Goal: Task Accomplishment & Management: Use online tool/utility

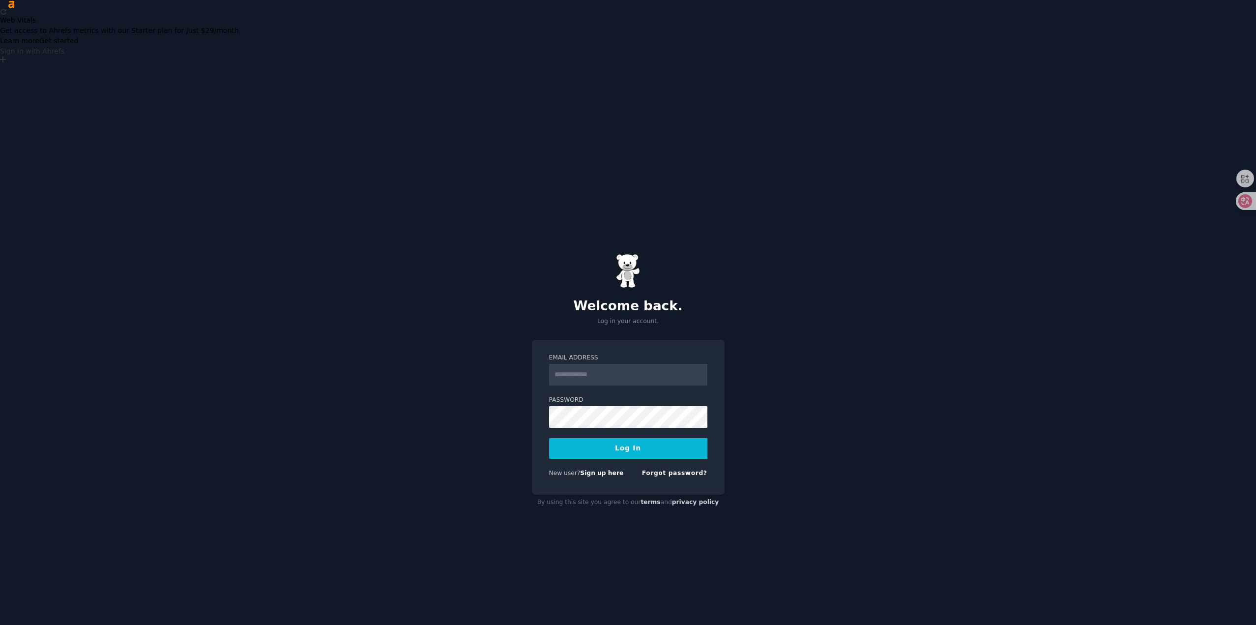
scroll to position [18, 0]
click at [610, 468] on link "Sign up here" at bounding box center [601, 471] width 43 height 7
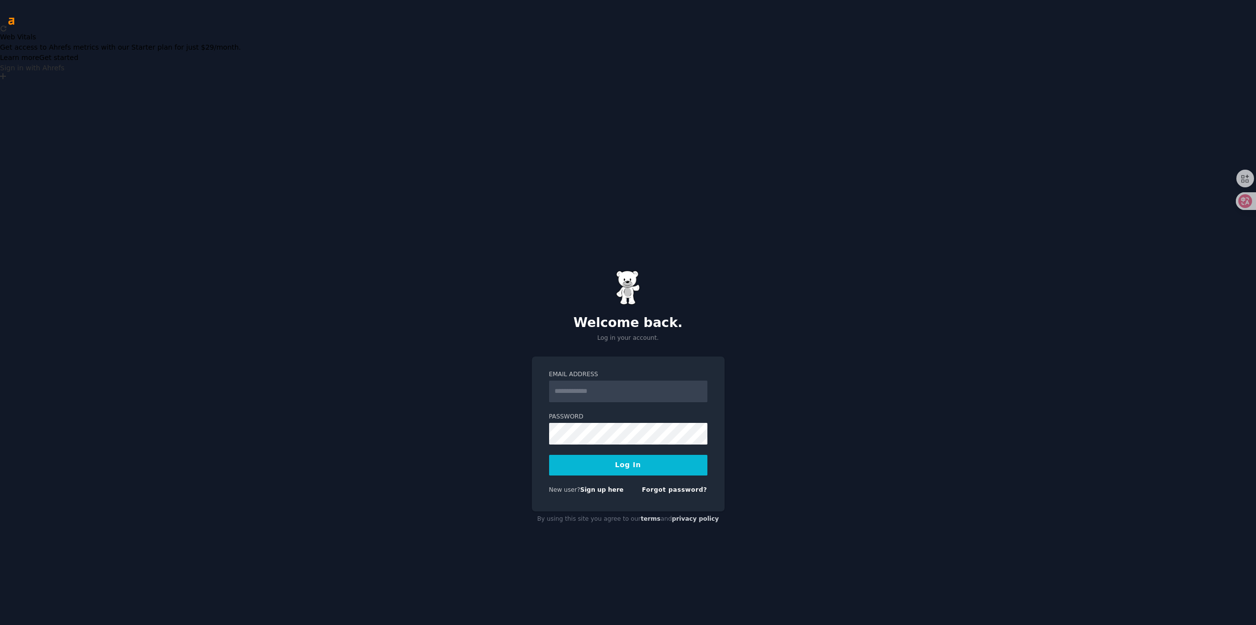
click at [638, 380] on input "Email Address" at bounding box center [628, 391] width 158 height 22
type input "**********"
click at [618, 455] on button "Log In" at bounding box center [628, 465] width 158 height 21
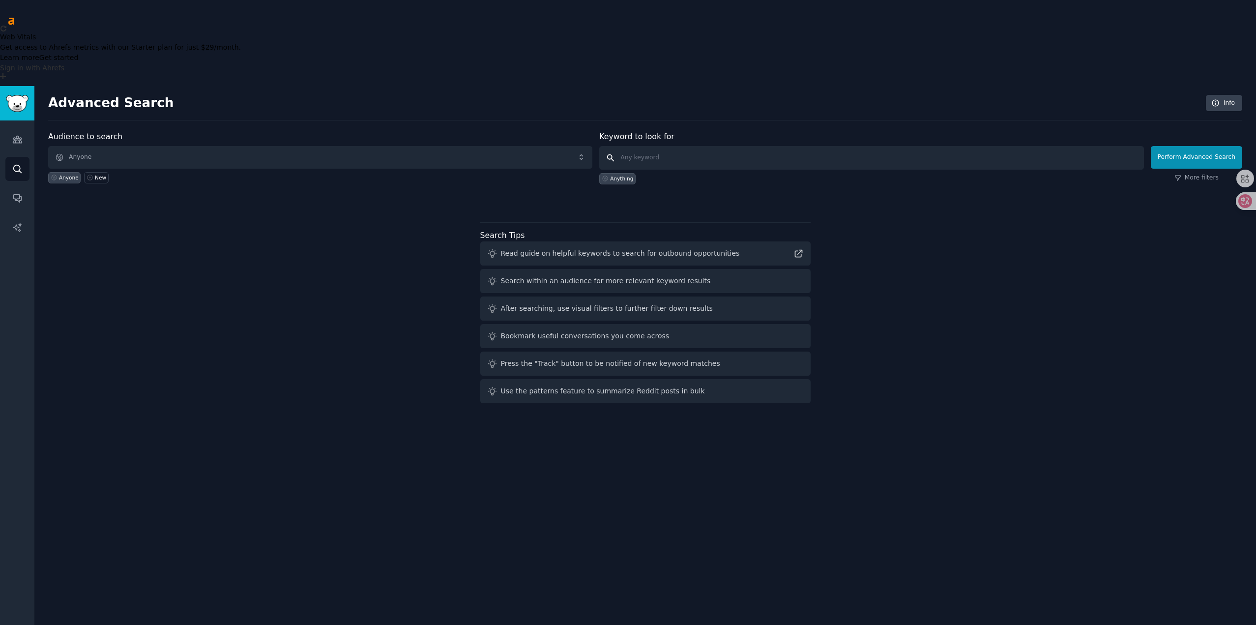
click at [654, 146] on input "text" at bounding box center [871, 158] width 544 height 24
click at [212, 318] on div "Audience to search Anyone Anyone New Keyword to look for Anything Perform Advan…" at bounding box center [645, 269] width 1194 height 276
click at [718, 146] on input "text" at bounding box center [871, 158] width 544 height 24
type input "lunch boxes"
click button "Perform Advanced Search" at bounding box center [1196, 157] width 91 height 23
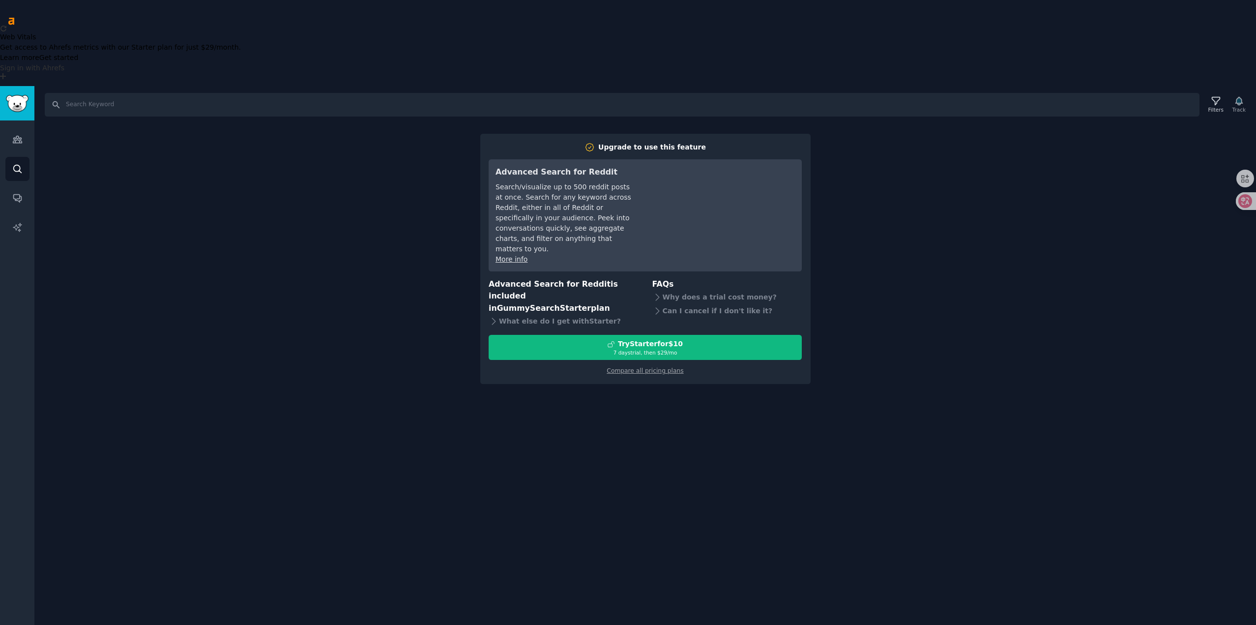
click at [205, 425] on div "Search Filters Track Upgrade to use this feature Advanced Search for Reddit Sea…" at bounding box center [645, 398] width 1222 height 625
click at [17, 134] on icon "Sidebar" at bounding box center [17, 139] width 10 height 10
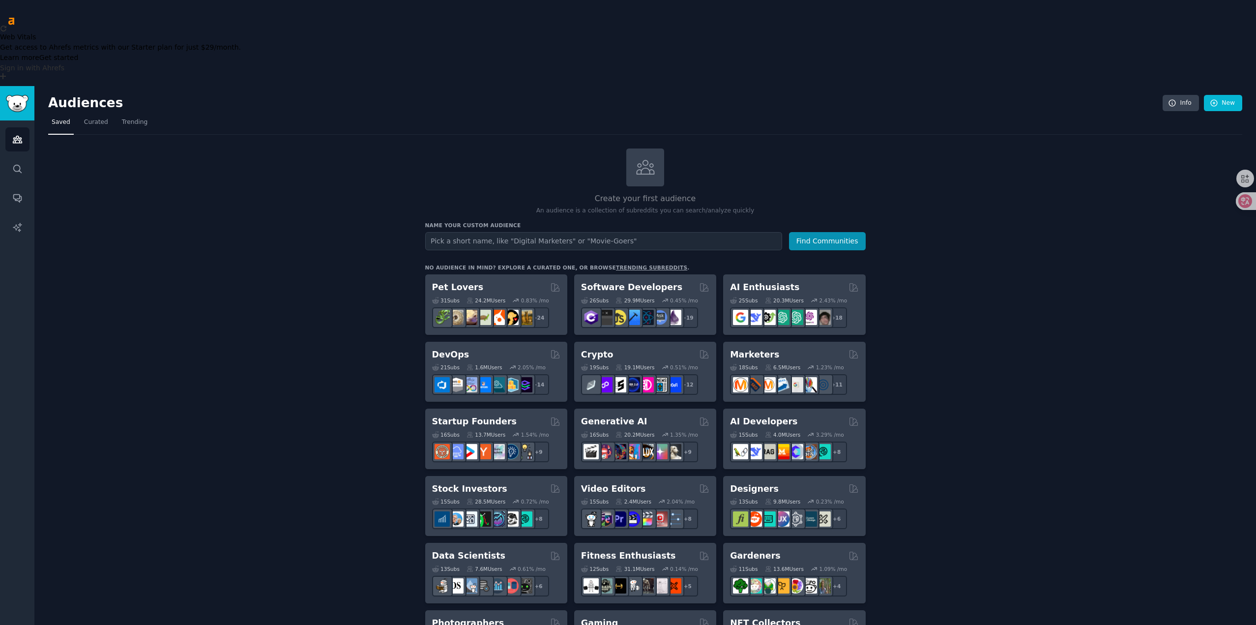
click at [503, 232] on input "text" at bounding box center [603, 241] width 357 height 18
type input "lunch box"
click at [832, 232] on button "Find Communities" at bounding box center [827, 241] width 77 height 18
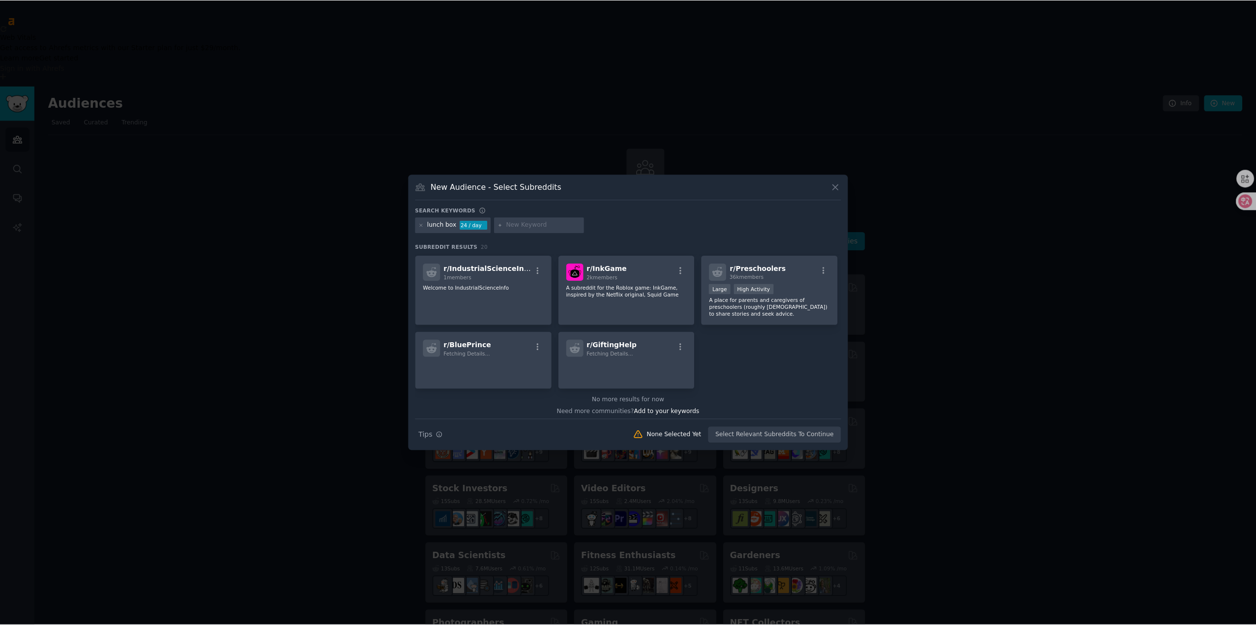
scroll to position [382, 0]
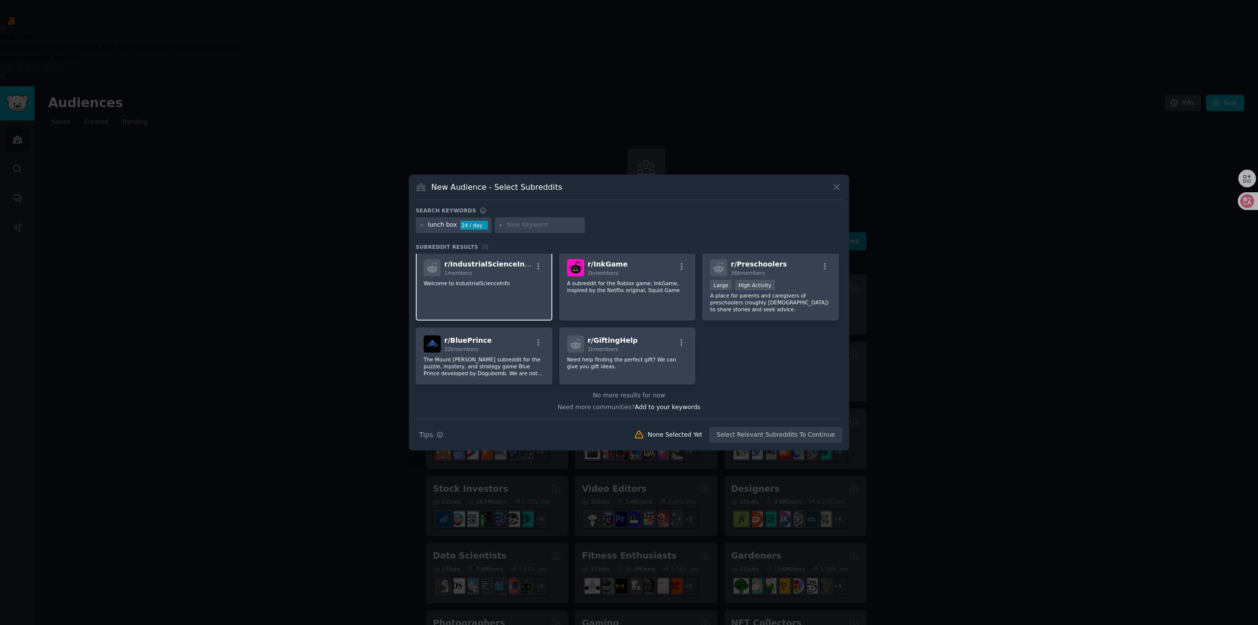
click at [518, 288] on div "r/ IndustrialScienceInfo 1 members Welcome to IndustrialScienceInfo" at bounding box center [484, 285] width 137 height 69
click at [803, 437] on button "Create Audience" at bounding box center [810, 435] width 65 height 17
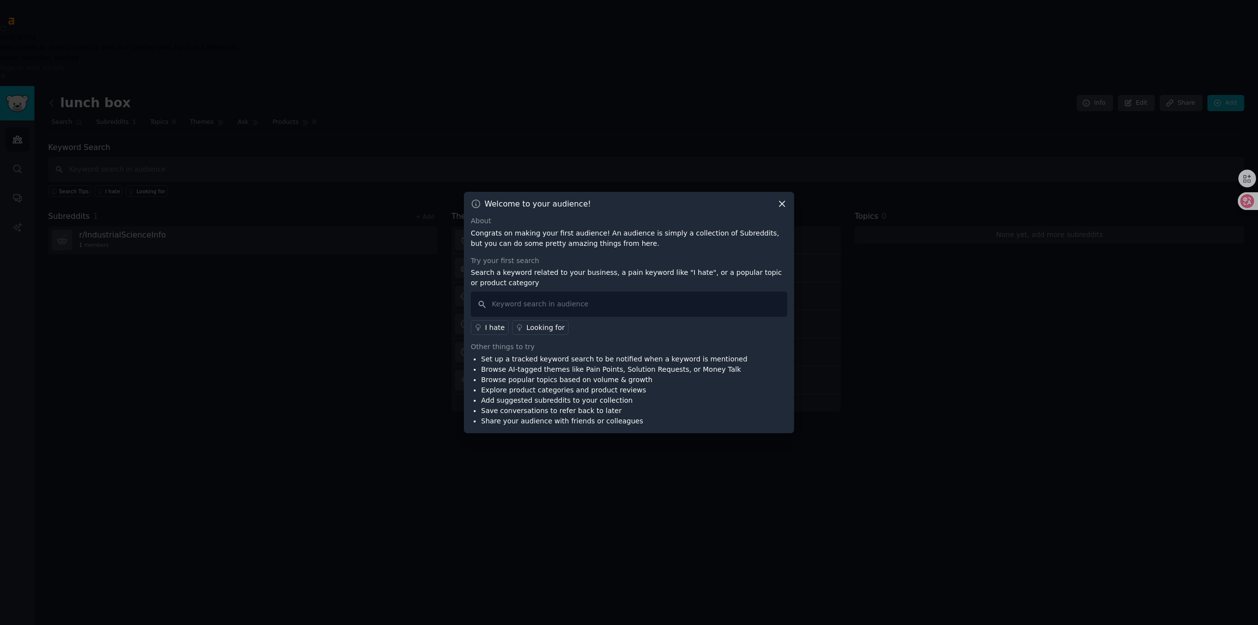
click at [780, 202] on icon at bounding box center [782, 204] width 5 height 5
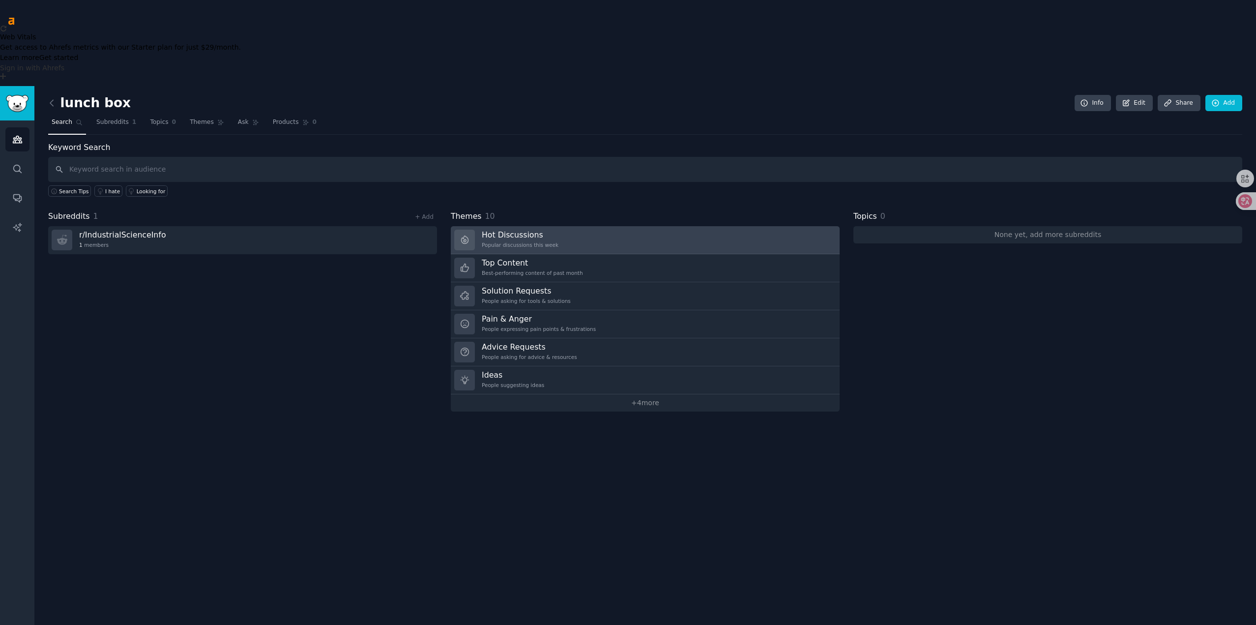
click at [555, 226] on link "Hot Discussions Popular discussions this week" at bounding box center [645, 240] width 389 height 28
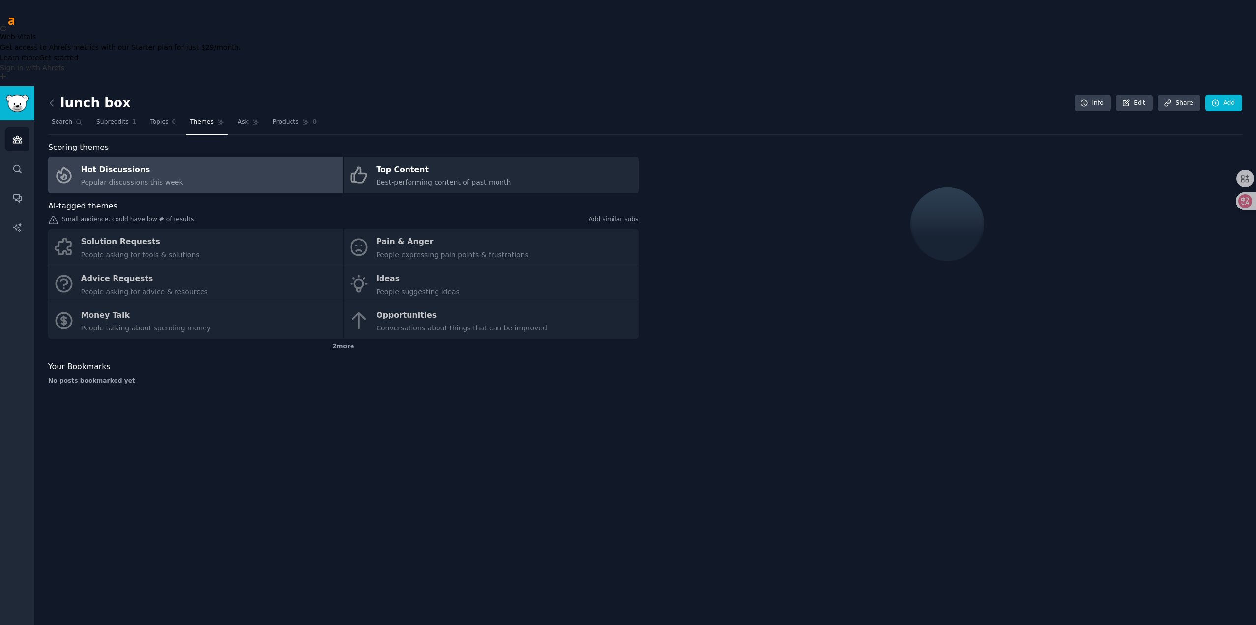
click at [237, 157] on link "Hot Discussions Popular discussions this week" at bounding box center [195, 175] width 295 height 36
click at [414, 162] on div "Top Content" at bounding box center [443, 170] width 135 height 16
click at [264, 157] on link "Hot Discussions Popular discussions this week" at bounding box center [195, 175] width 295 height 36
click at [192, 229] on div "Solution Requests People asking for tools & solutions Pain & Anger People expre…" at bounding box center [343, 284] width 590 height 110
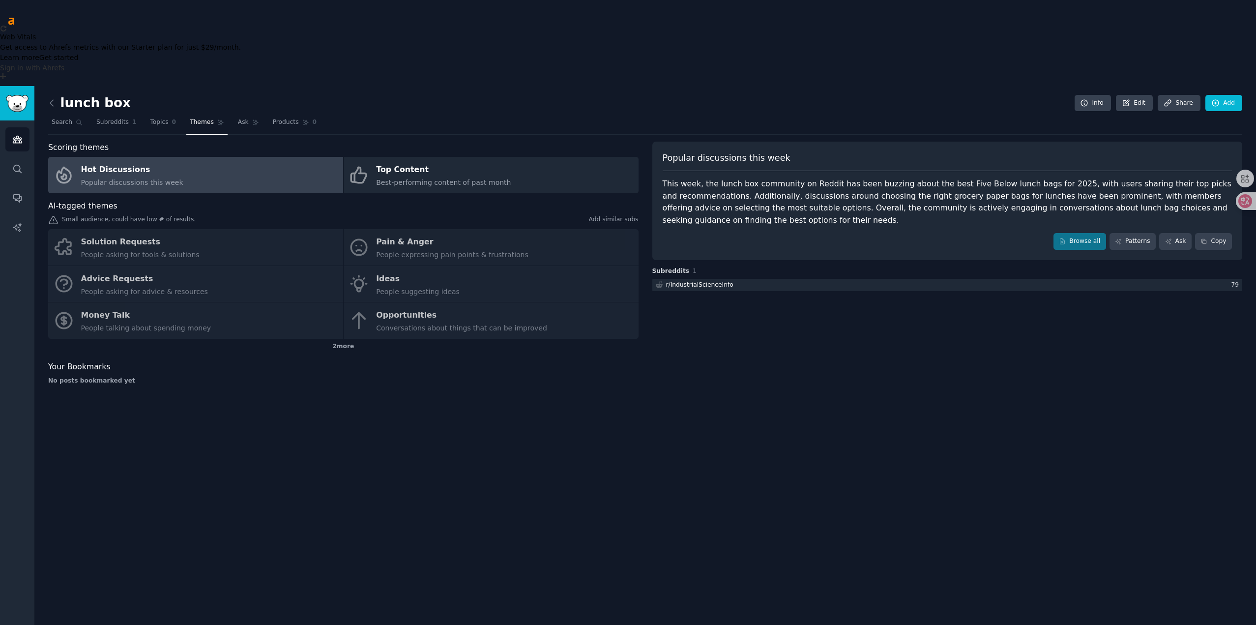
click at [249, 142] on div "Scoring themes Hot Discussions Popular discussions this week Top Content Best-p…" at bounding box center [343, 267] width 590 height 251
click at [455, 229] on div "Solution Requests People asking for tools & solutions Pain & Anger People expre…" at bounding box center [343, 284] width 590 height 110
click at [391, 229] on div "Solution Requests People asking for tools & solutions Pain & Anger People expre…" at bounding box center [343, 284] width 590 height 110
click at [385, 229] on div "Solution Requests People asking for tools & solutions Pain & Anger People expre…" at bounding box center [343, 284] width 590 height 110
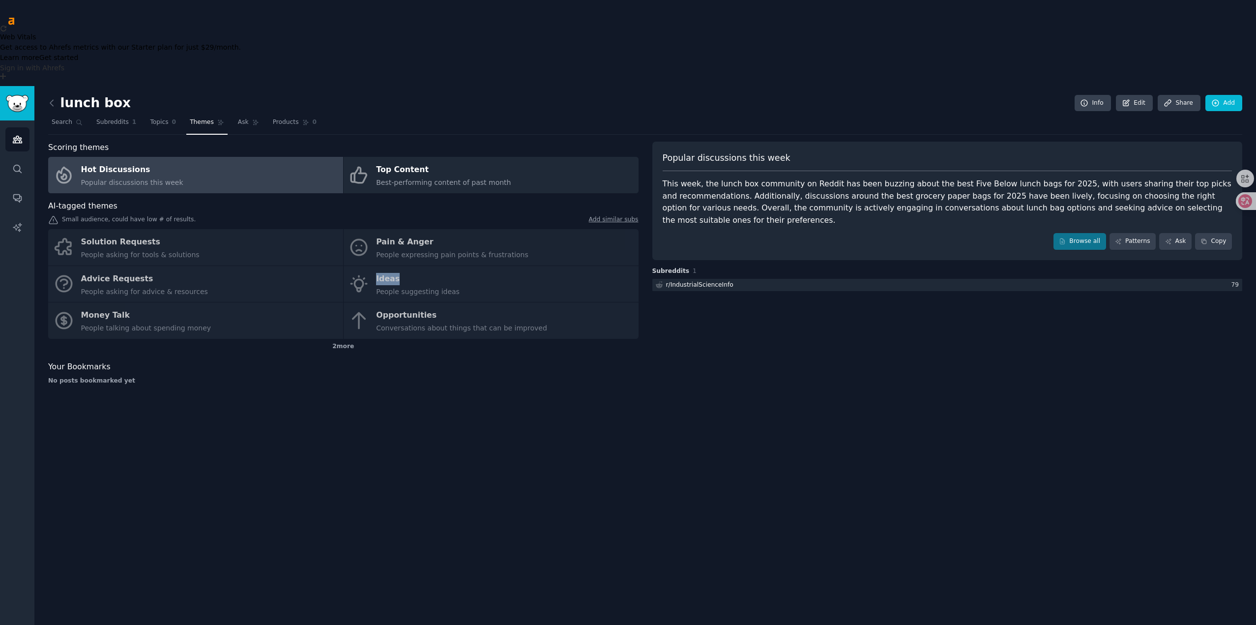
click at [385, 229] on div "Solution Requests People asking for tools & solutions Pain & Anger People expre…" at bounding box center [343, 284] width 590 height 110
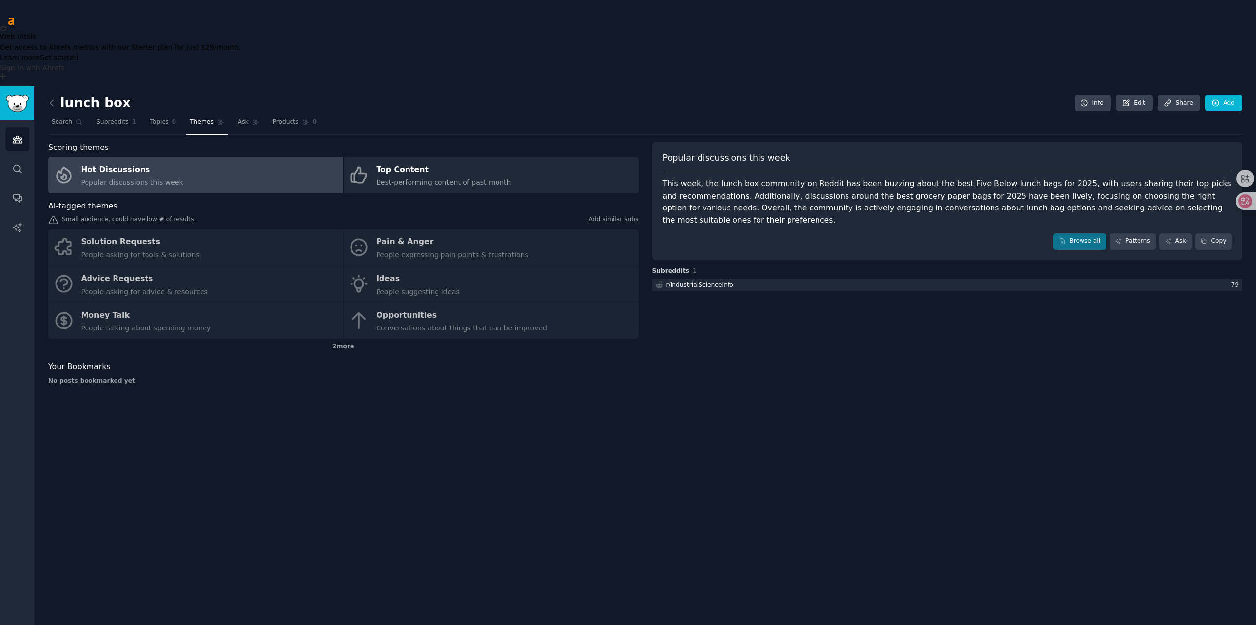
click at [207, 411] on div "lunch box Info Edit Share Add Search Subreddits 1 Topics 0 Themes Ask Products …" at bounding box center [645, 398] width 1222 height 625
click at [136, 229] on div "Solution Requests People asking for tools & solutions Pain & Anger People expre…" at bounding box center [343, 284] width 590 height 110
click at [143, 229] on div "Solution Requests People asking for tools & solutions Pain & Anger People expre…" at bounding box center [343, 284] width 590 height 110
click at [155, 142] on div "Scoring themes Hot Discussions Popular discussions this week Top Content Best-p…" at bounding box center [343, 267] width 590 height 251
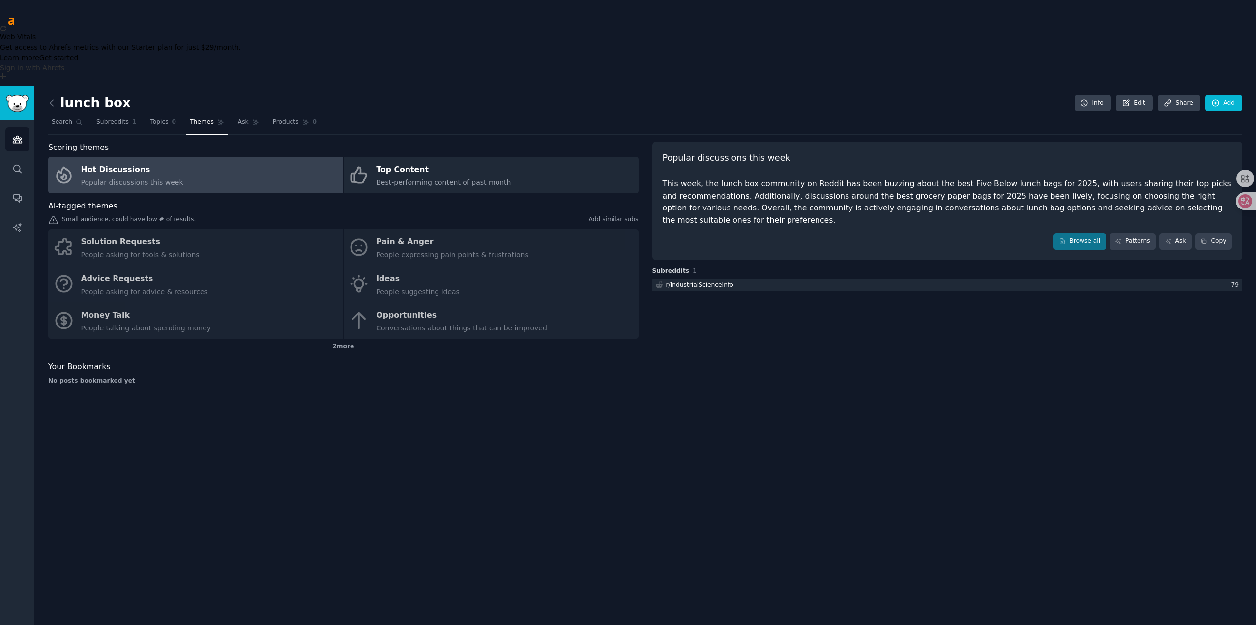
click at [155, 142] on div "Scoring themes Hot Discussions Popular discussions this week Top Content Best-p…" at bounding box center [343, 267] width 590 height 251
click at [157, 142] on div "Scoring themes Hot Discussions Popular discussions this week Top Content Best-p…" at bounding box center [343, 267] width 590 height 251
click at [162, 157] on link "Hot Discussions Popular discussions this week" at bounding box center [195, 175] width 295 height 36
click at [163, 157] on link "Hot Discussions Popular discussions this week" at bounding box center [195, 175] width 295 height 36
click at [109, 118] on span "Subreddits" at bounding box center [112, 122] width 32 height 9
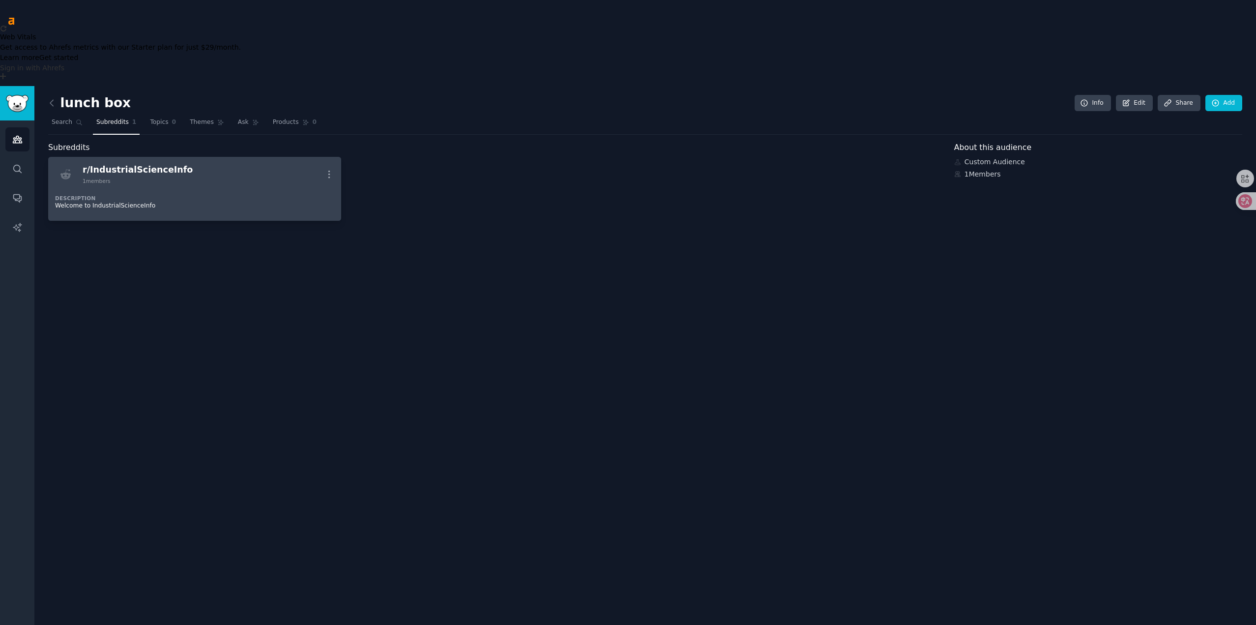
click at [185, 184] on div "Description Welcome to IndustrialScienceInfo" at bounding box center [194, 198] width 279 height 29
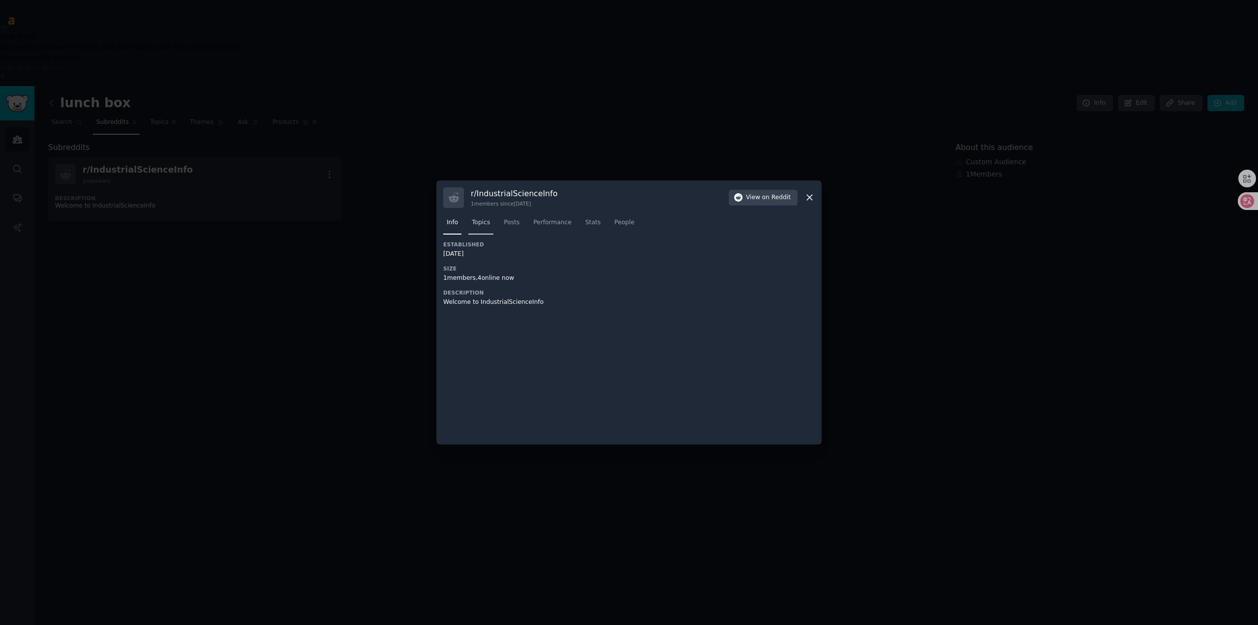
click at [489, 221] on span "Topics" at bounding box center [481, 222] width 18 height 9
click at [505, 222] on span "Posts" at bounding box center [512, 222] width 16 height 9
click at [544, 221] on span "Performance" at bounding box center [552, 222] width 38 height 9
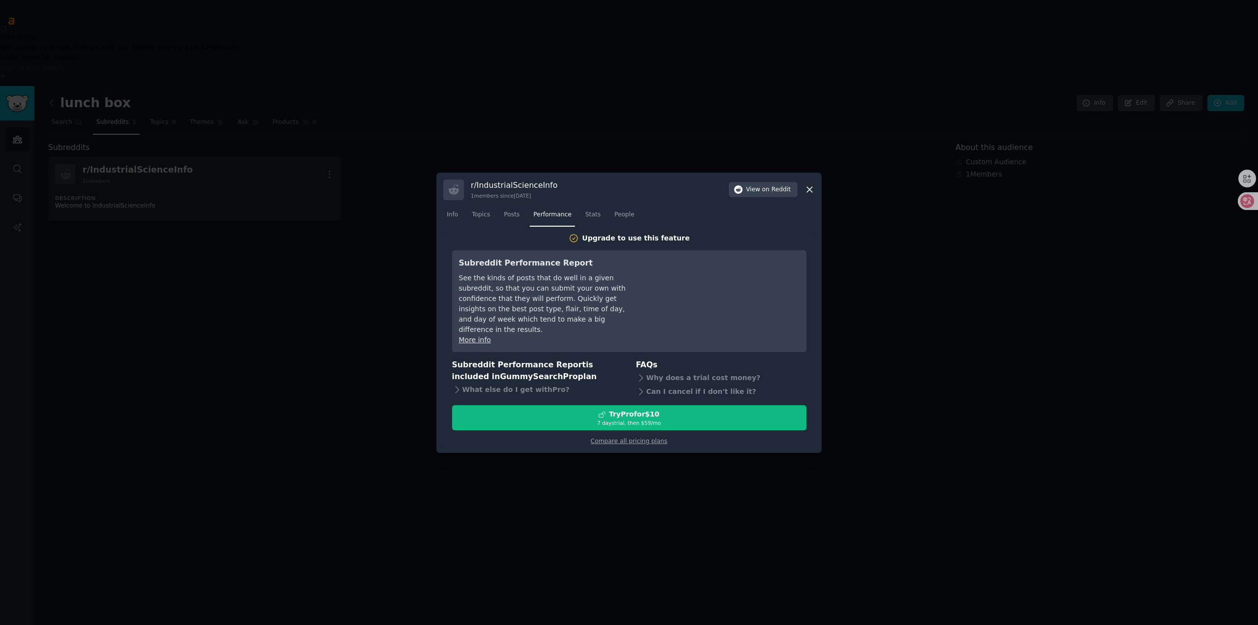
click at [810, 192] on icon at bounding box center [810, 189] width 10 height 10
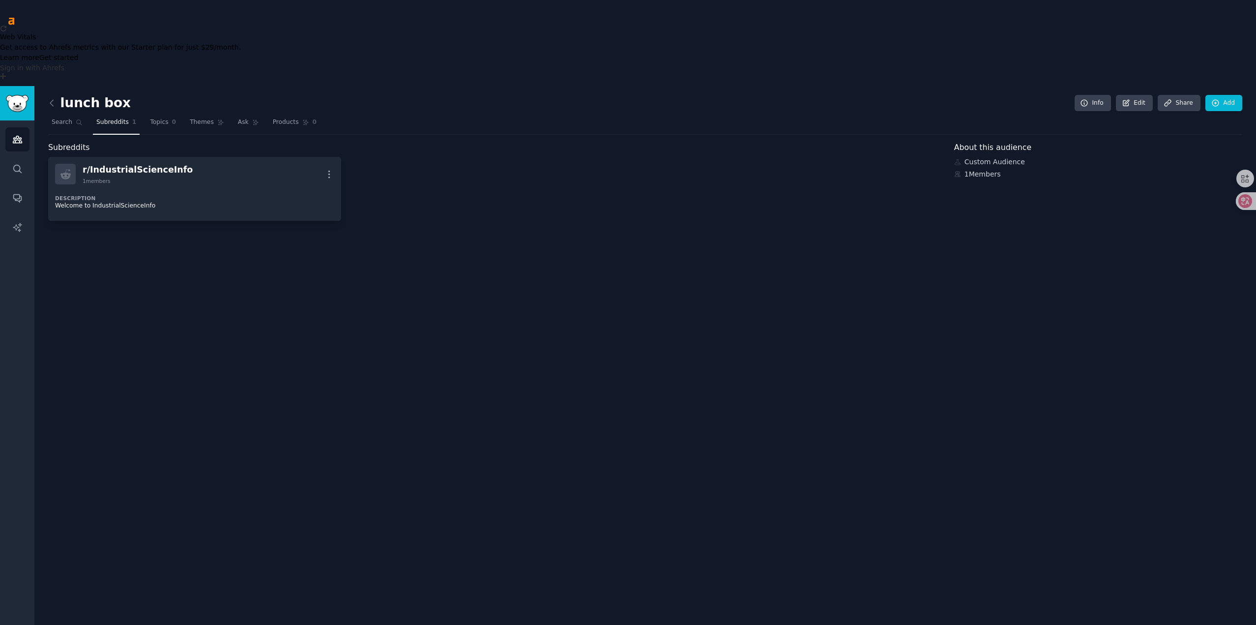
click at [259, 287] on div "lunch box Info Edit Share Add Search Subreddits 1 Topics 0 Themes Ask Products …" at bounding box center [645, 398] width 1222 height 625
